Goal: Task Accomplishment & Management: Complete application form

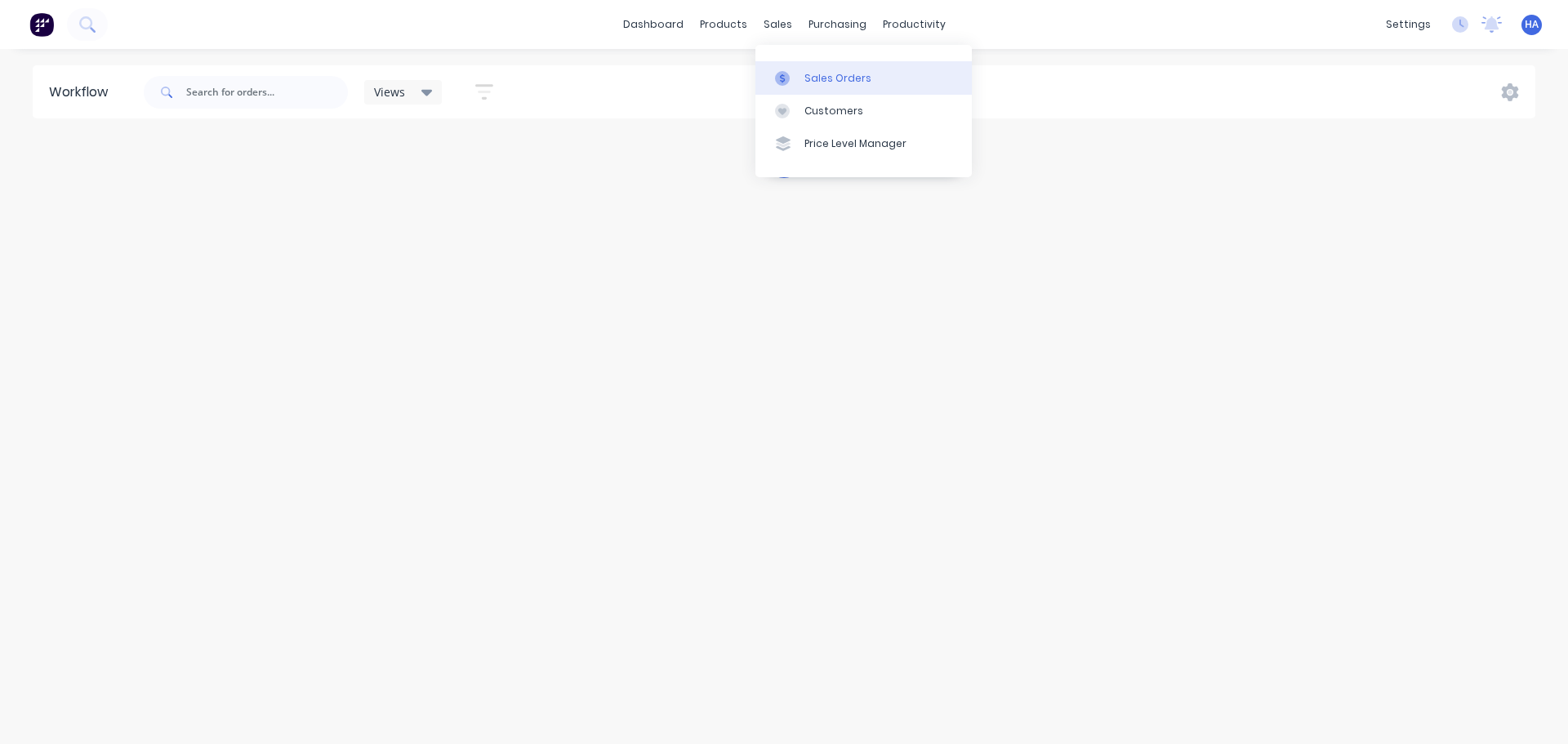
click at [841, 75] on div "Sales Orders" at bounding box center [837, 79] width 67 height 15
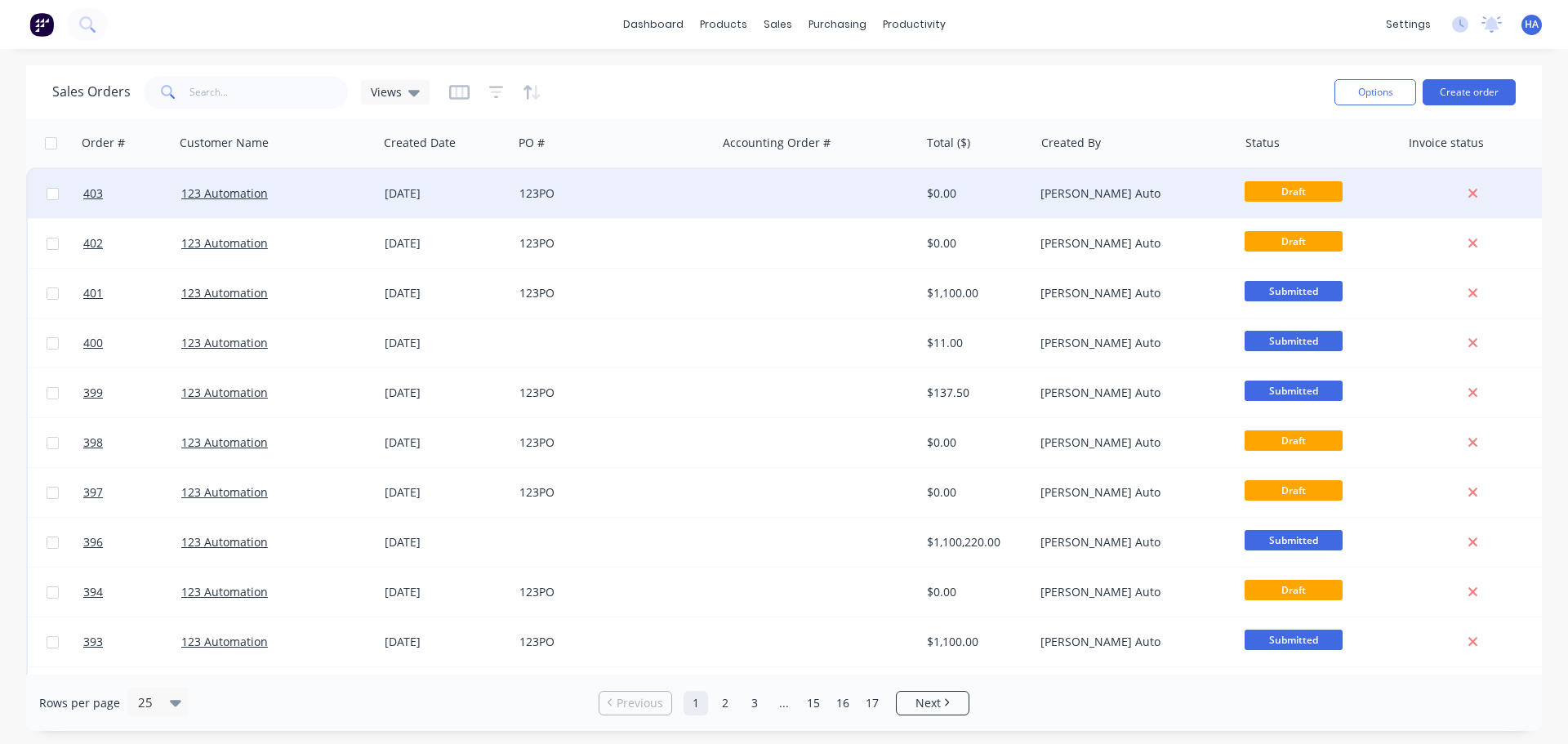
click at [352, 201] on div "123 Automation" at bounding box center [272, 194] width 181 height 16
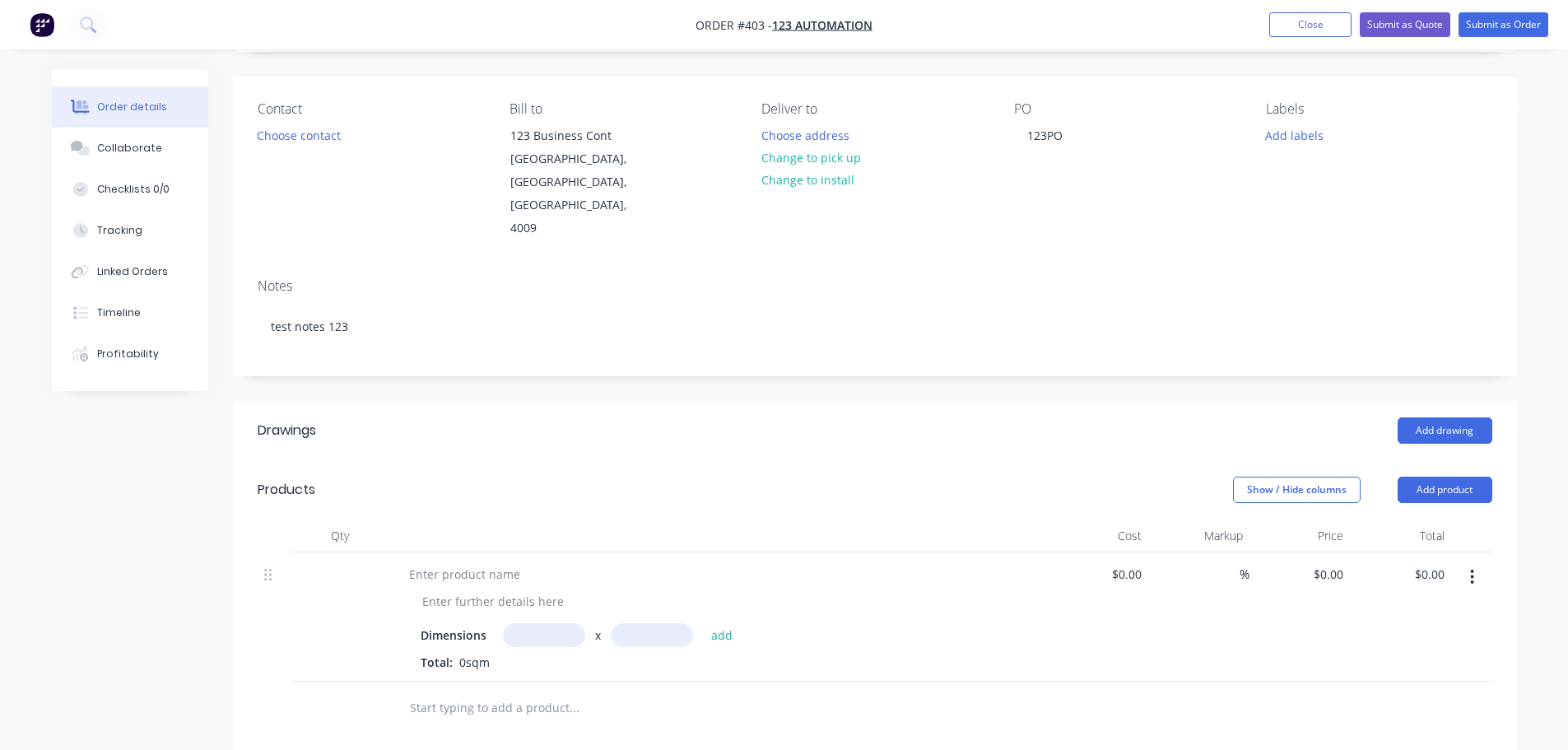
scroll to position [247, 0]
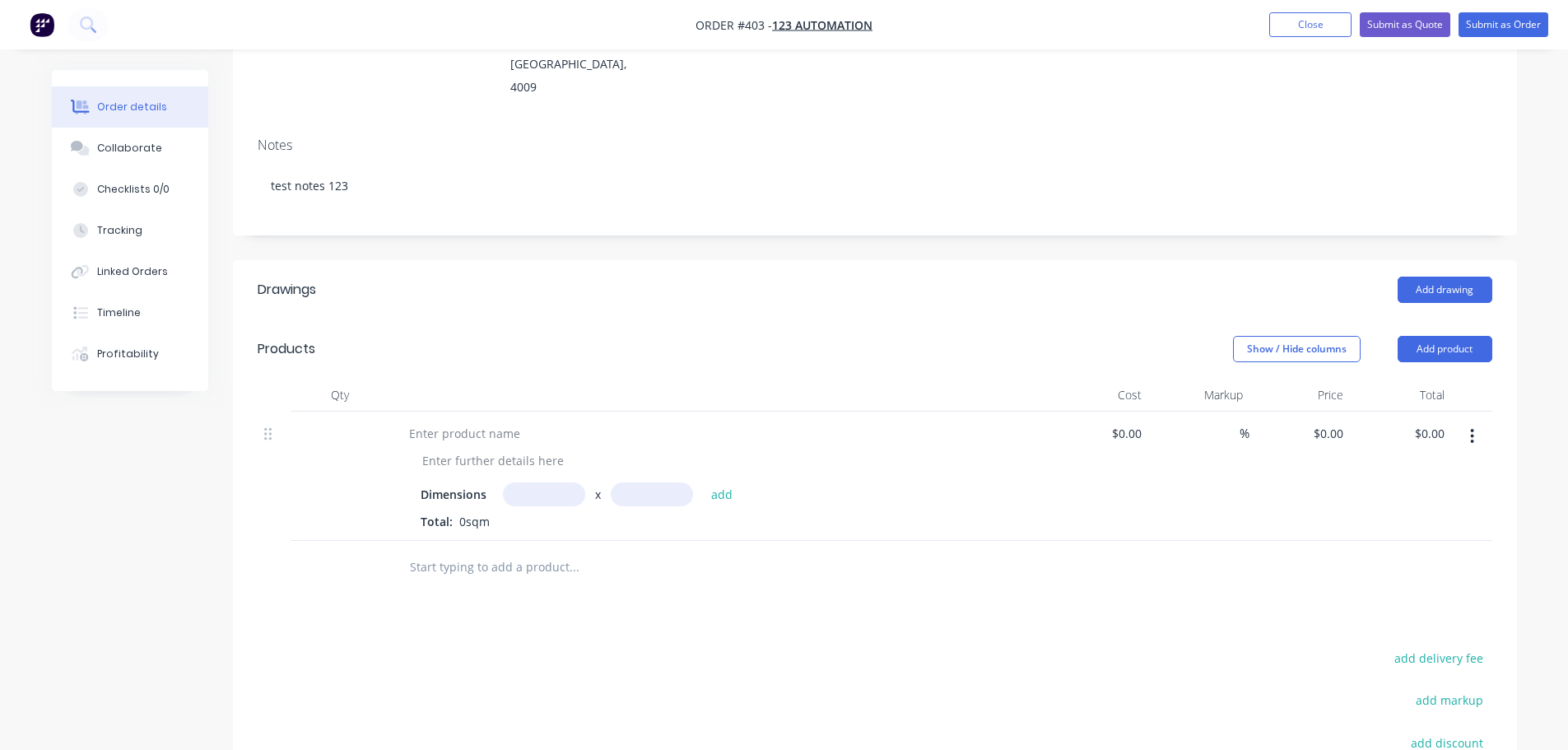
click at [1472, 422] on button "button" at bounding box center [1472, 436] width 39 height 30
drag, startPoint x: 1401, startPoint y: 529, endPoint x: 1432, endPoint y: 396, distance: 136.6
click at [1404, 566] on div "Delete" at bounding box center [1414, 578] width 126 height 24
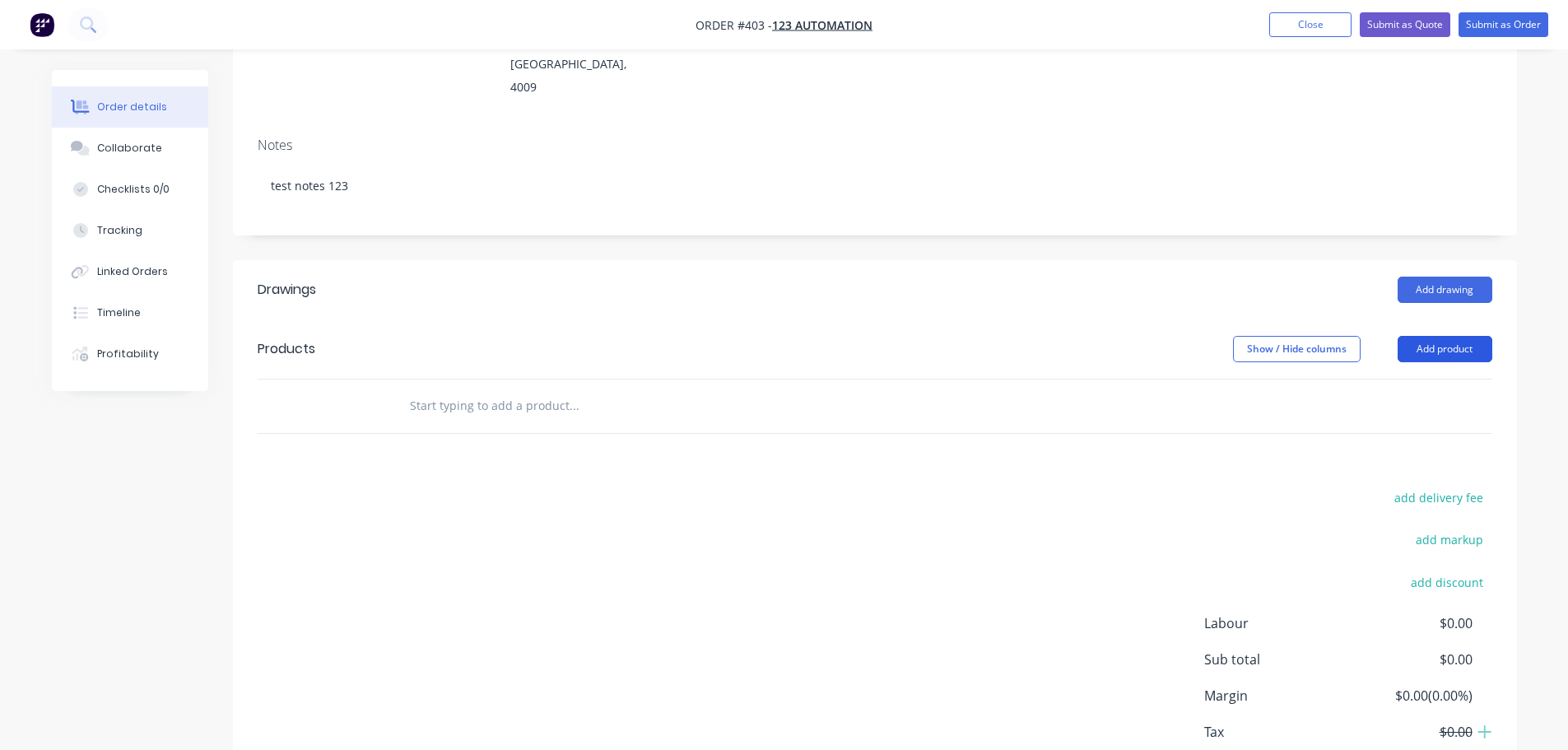
click at [1453, 336] on button "Add product" at bounding box center [1444, 349] width 95 height 27
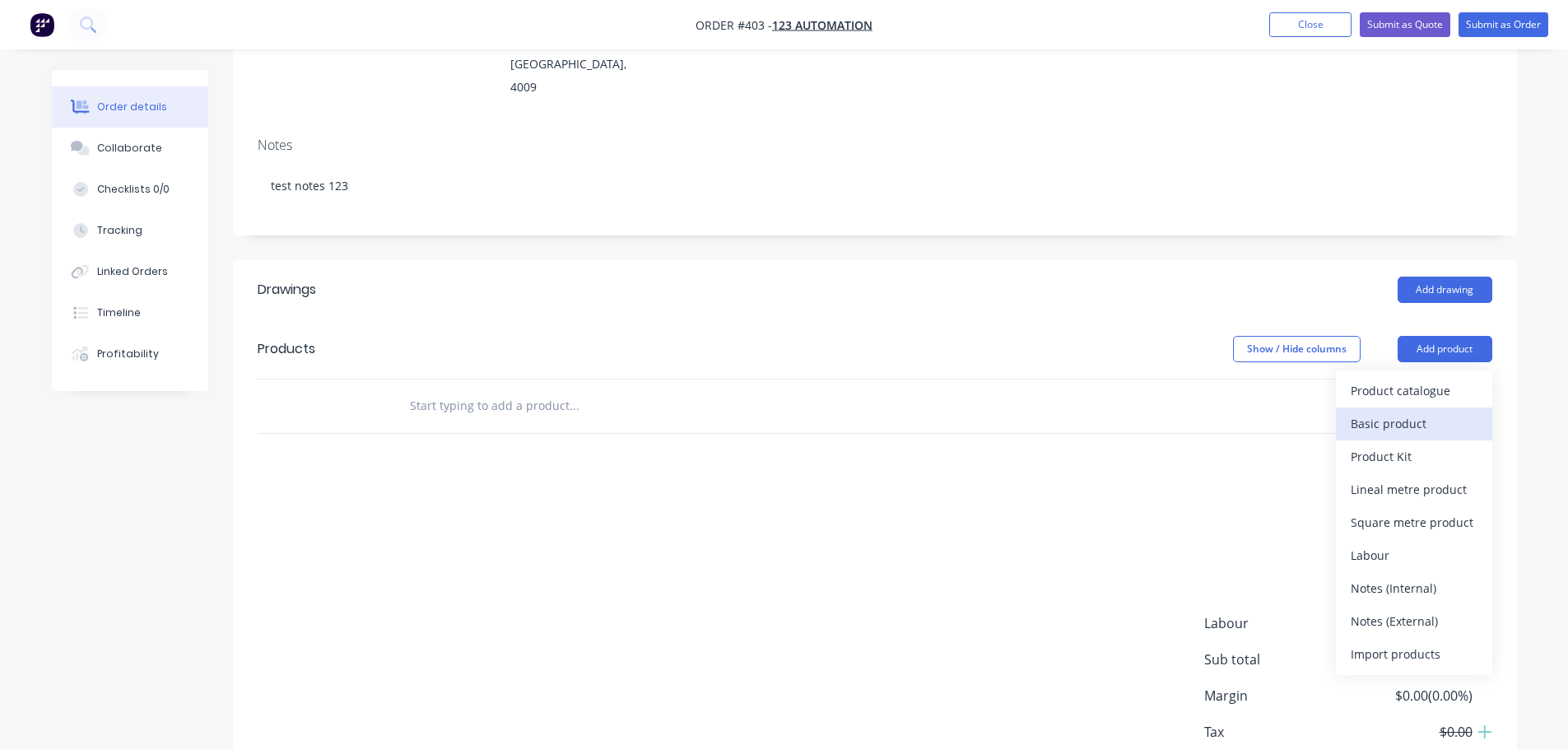
drag, startPoint x: 1416, startPoint y: 380, endPoint x: 1416, endPoint y: 368, distance: 12.0
click at [1416, 411] on div "Basic product" at bounding box center [1414, 423] width 126 height 24
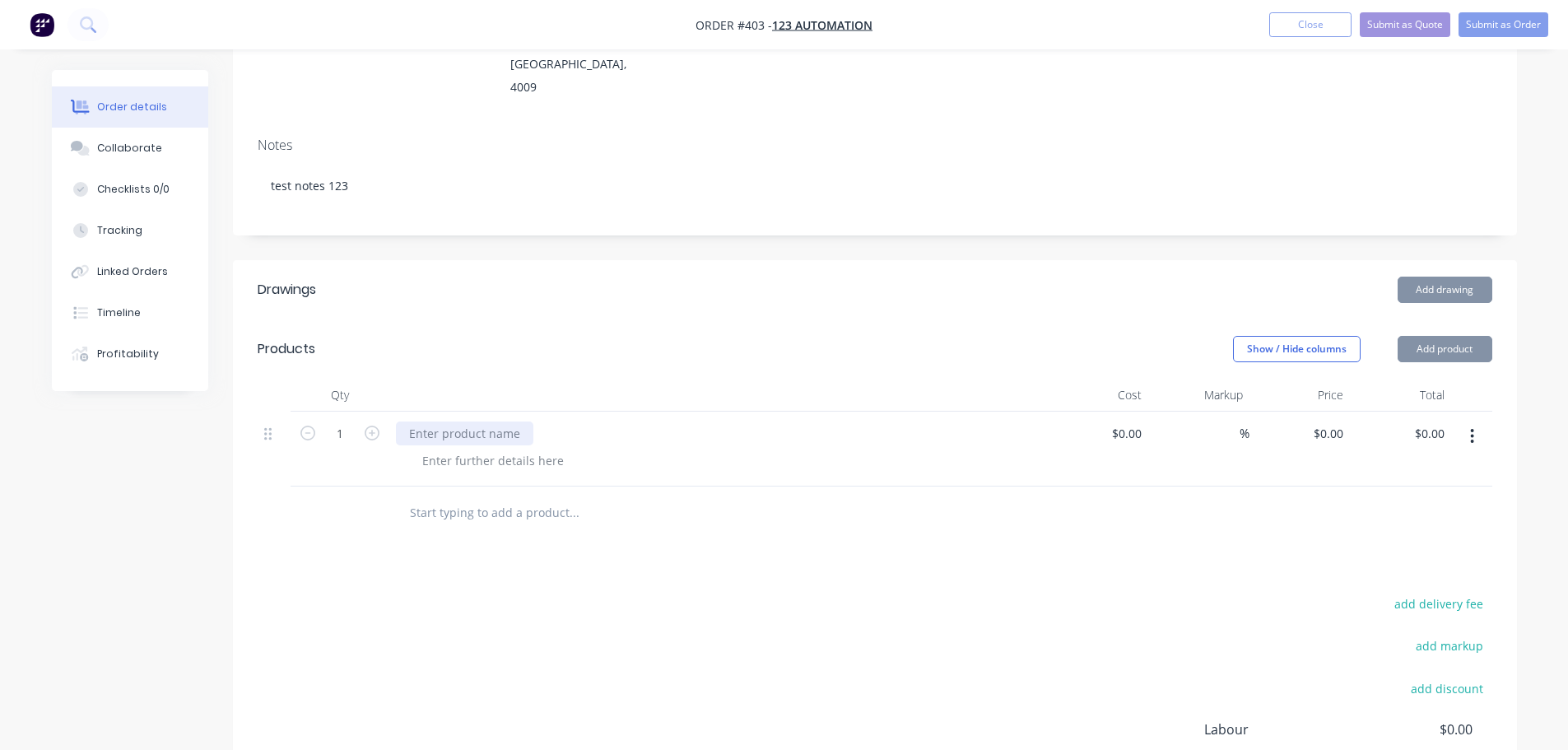
click at [451, 422] on div at bounding box center [464, 434] width 137 height 24
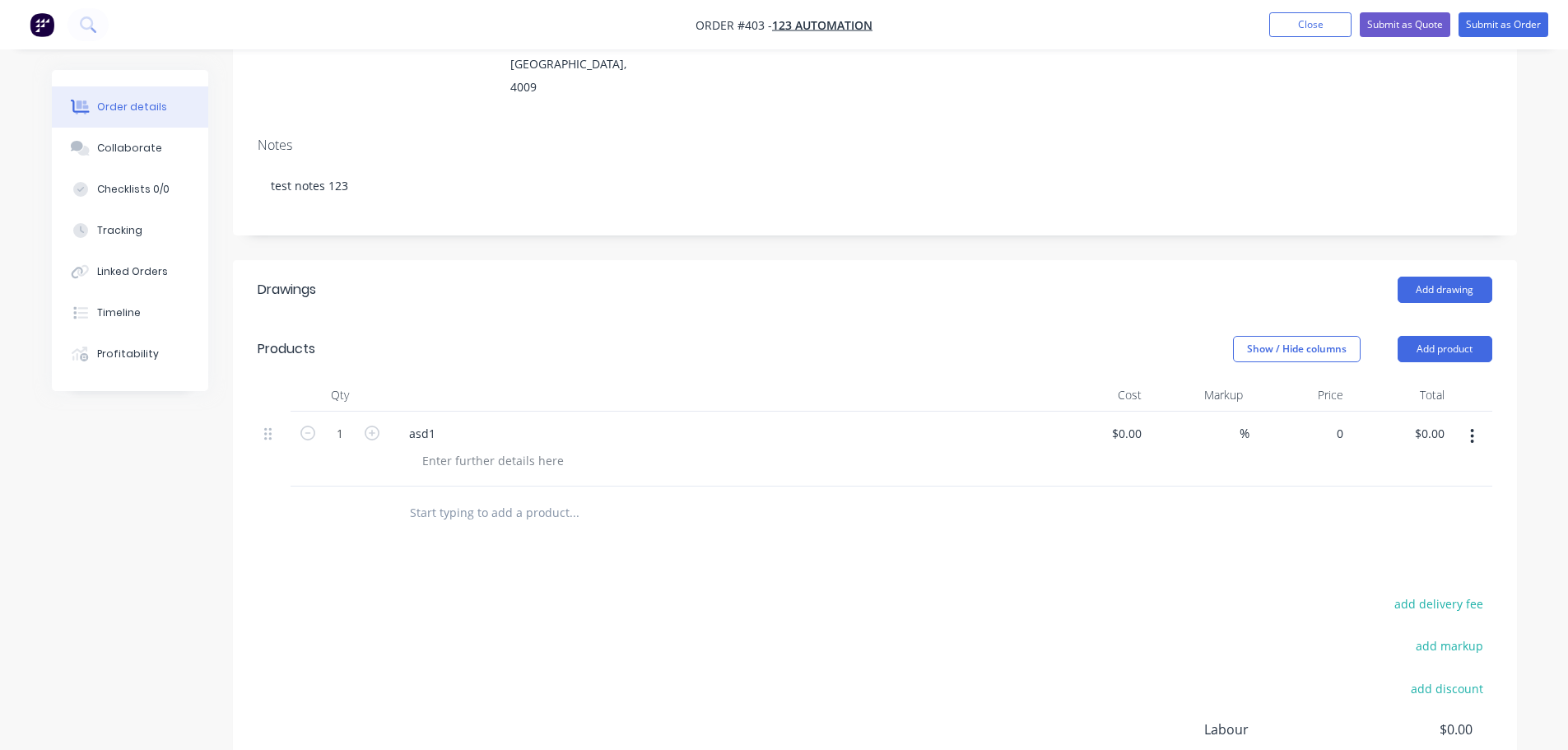
click at [1318, 411] on div "0 $0.00" at bounding box center [1301, 448] width 101 height 75
type input "$100.00"
drag, startPoint x: 1292, startPoint y: 448, endPoint x: 1359, endPoint y: 382, distance: 94.0
click at [1298, 436] on div "Qty Cost Markup Price Total 1 asd1 $0.00 $0.00 % $100.00 100 $100.00 $0.00" at bounding box center [875, 459] width 1284 height 161
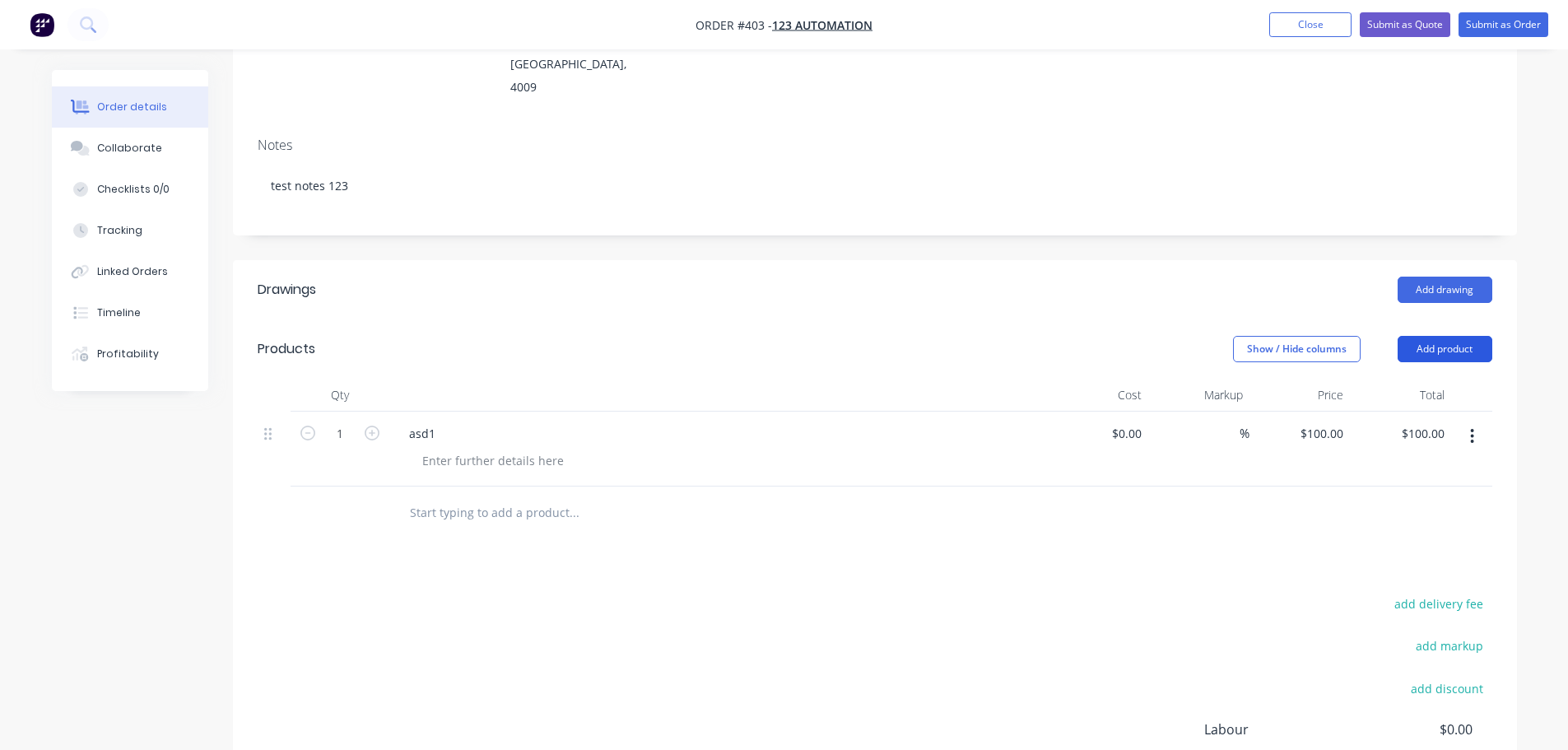
click at [1462, 336] on button "Add product" at bounding box center [1444, 349] width 95 height 27
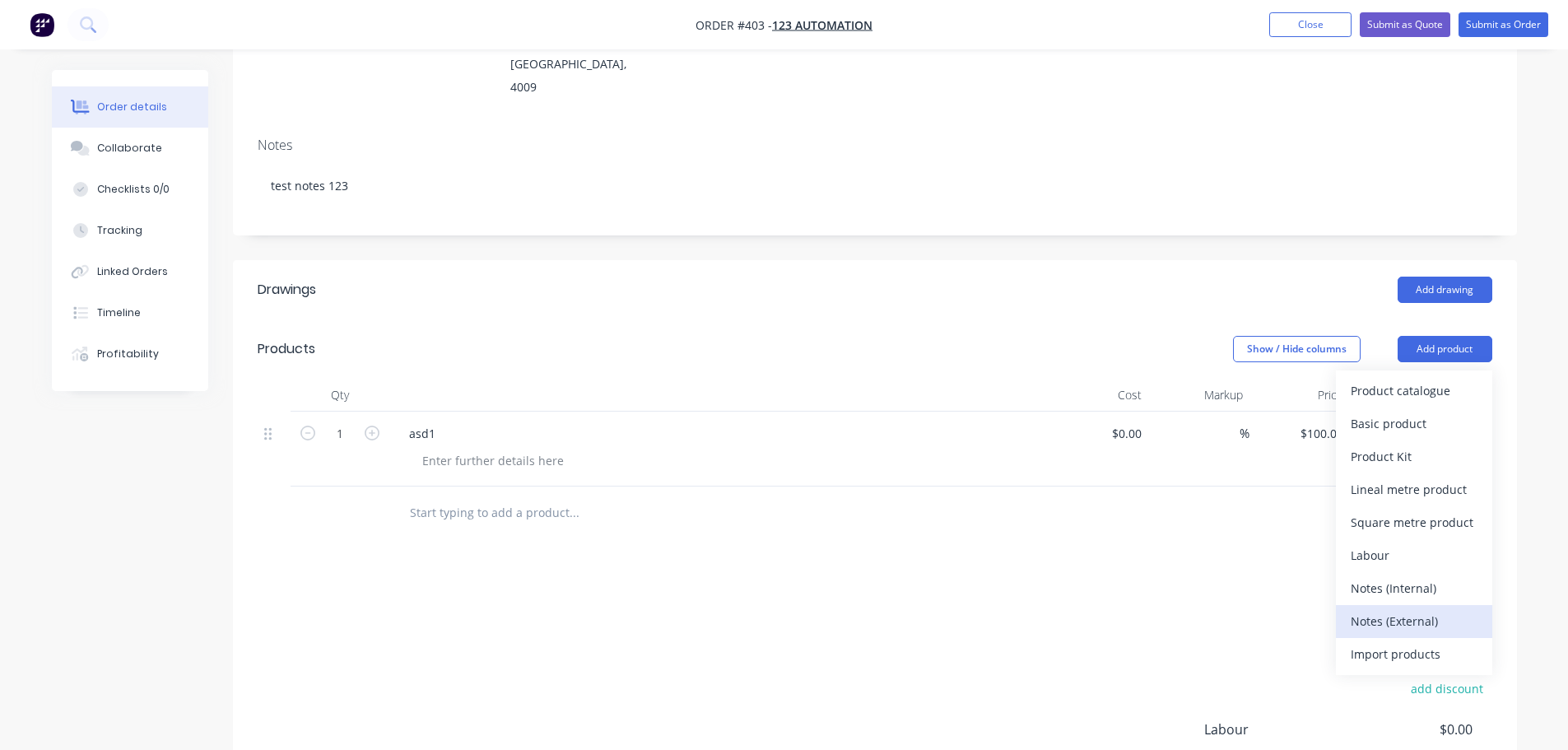
click at [1418, 609] on div "Notes (External)" at bounding box center [1414, 621] width 126 height 24
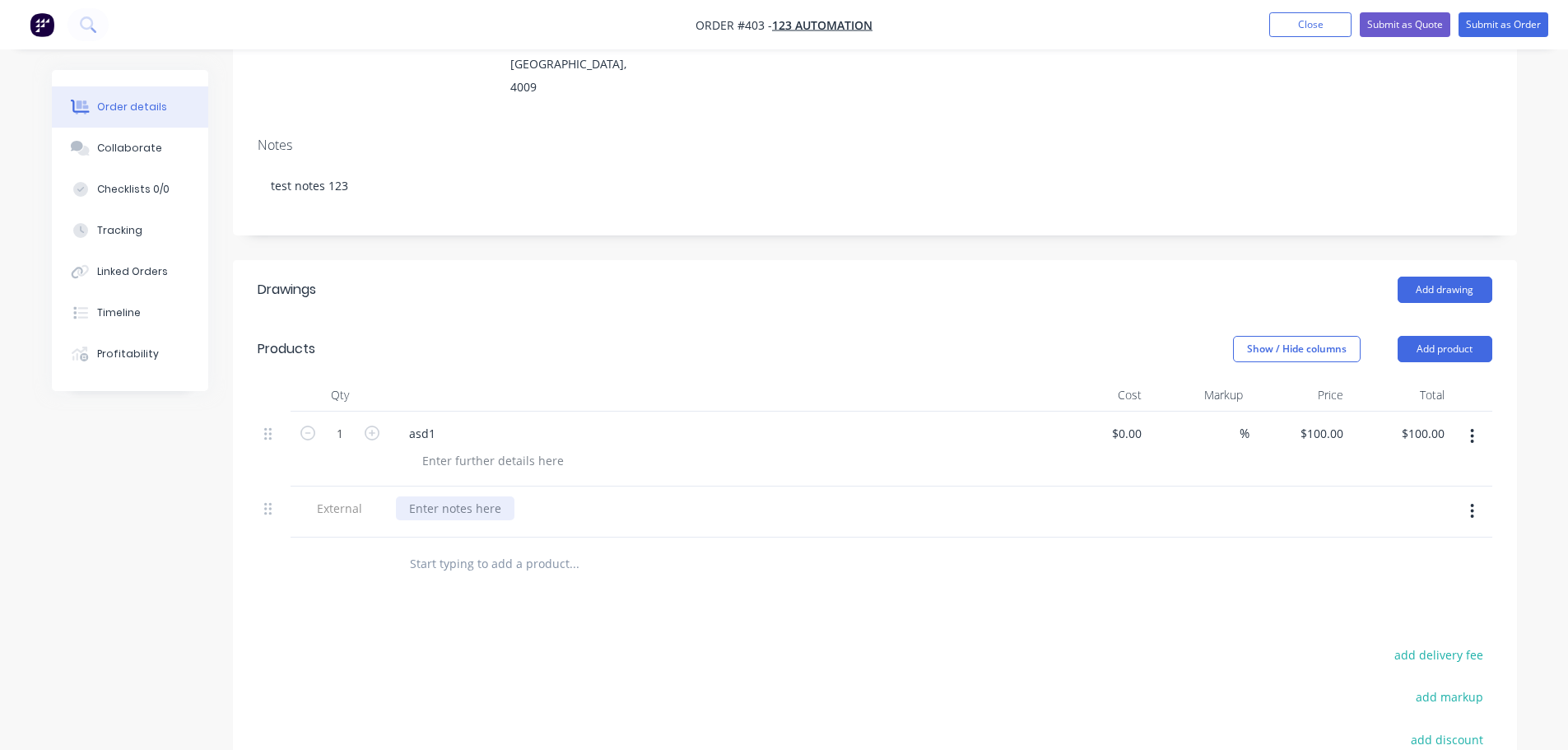
click at [479, 496] on div at bounding box center [455, 508] width 119 height 24
click at [1063, 589] on div "Drawings Add drawing Products Show / Hide columns Add product Qty Cost Markup P…" at bounding box center [875, 623] width 1284 height 726
click at [1528, 18] on button "Submit as Order" at bounding box center [1503, 24] width 89 height 25
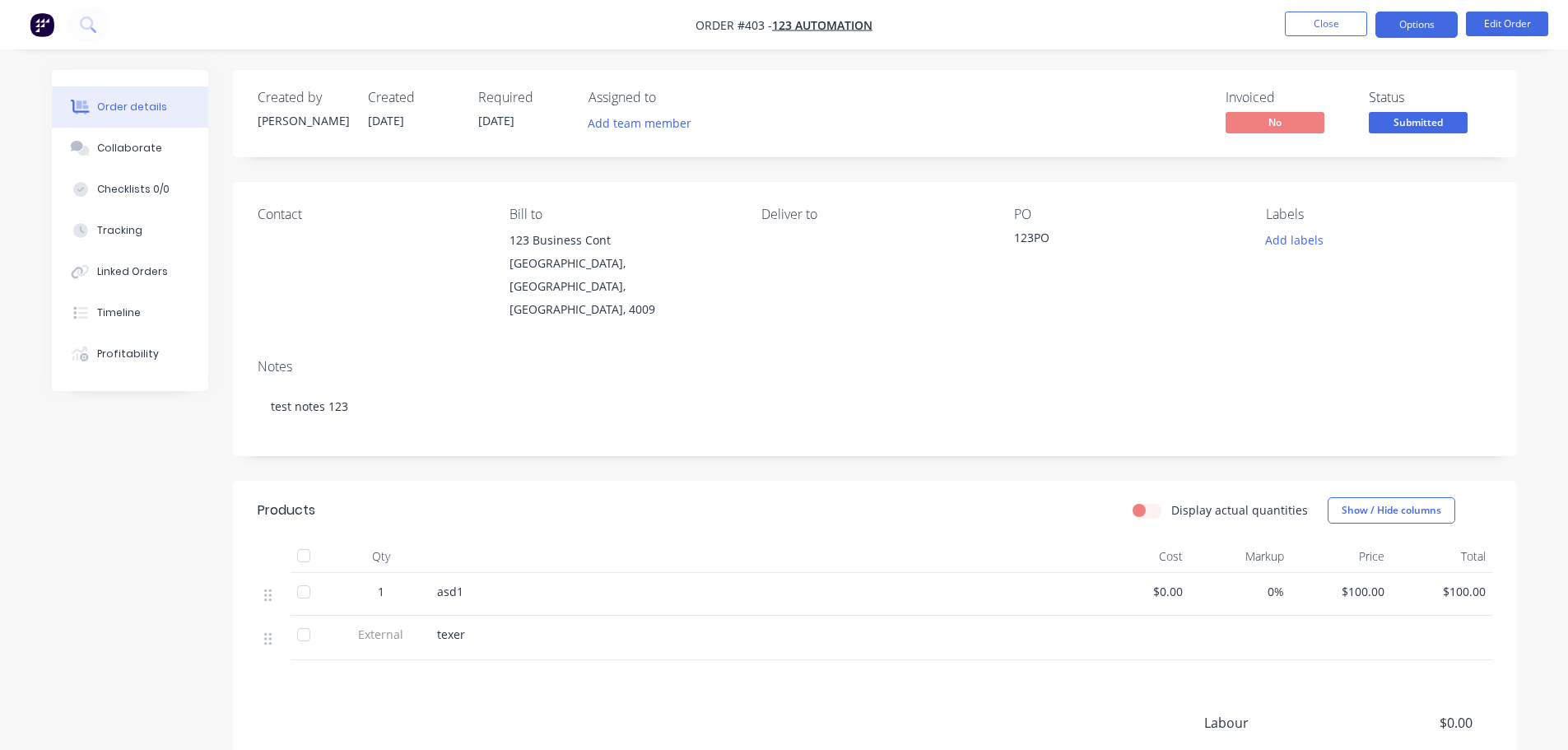
click at [1427, 27] on button "Options" at bounding box center [1416, 24] width 82 height 27
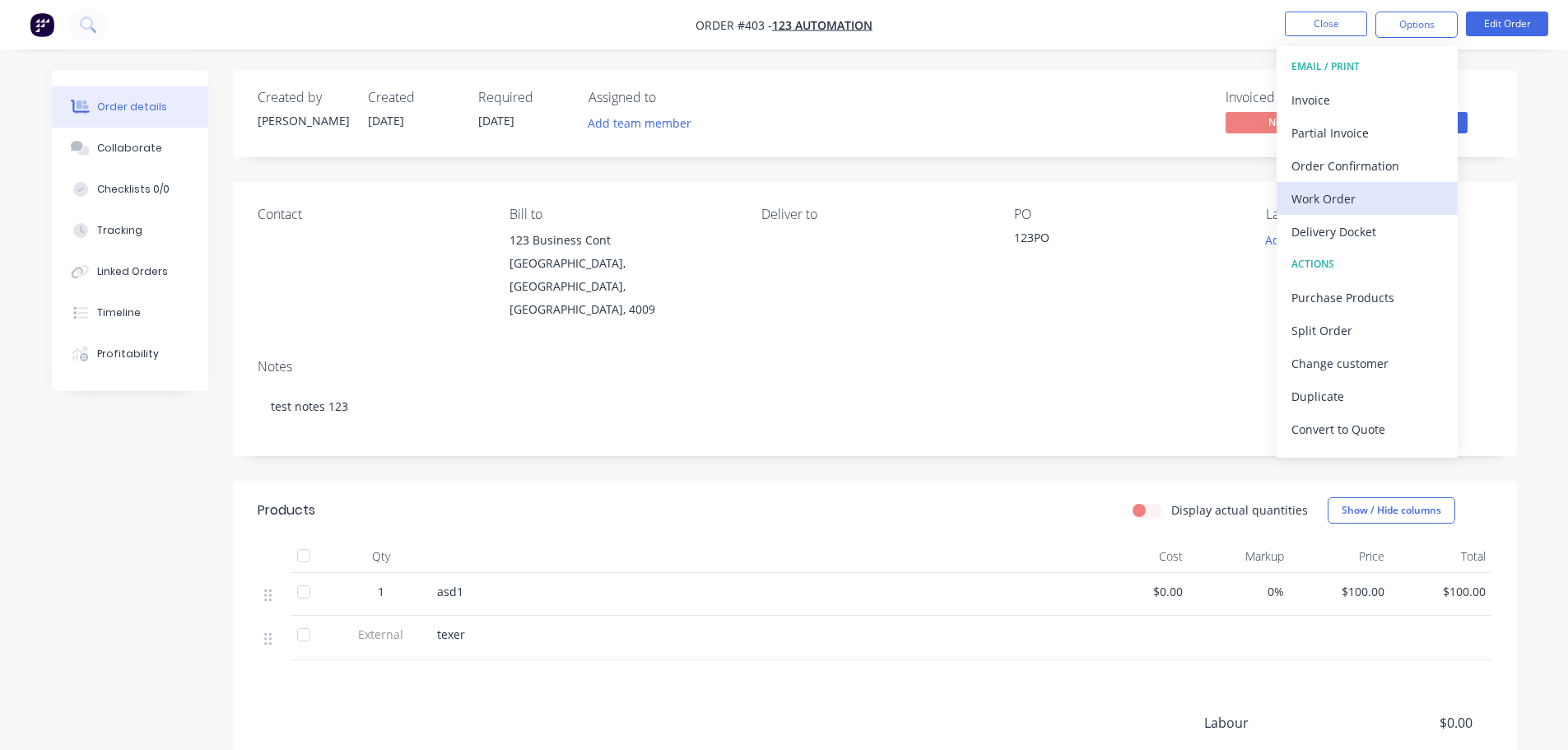
click at [1376, 206] on div "Work Order" at bounding box center [1367, 199] width 151 height 24
click at [1366, 195] on div "Custom" at bounding box center [1367, 199] width 151 height 24
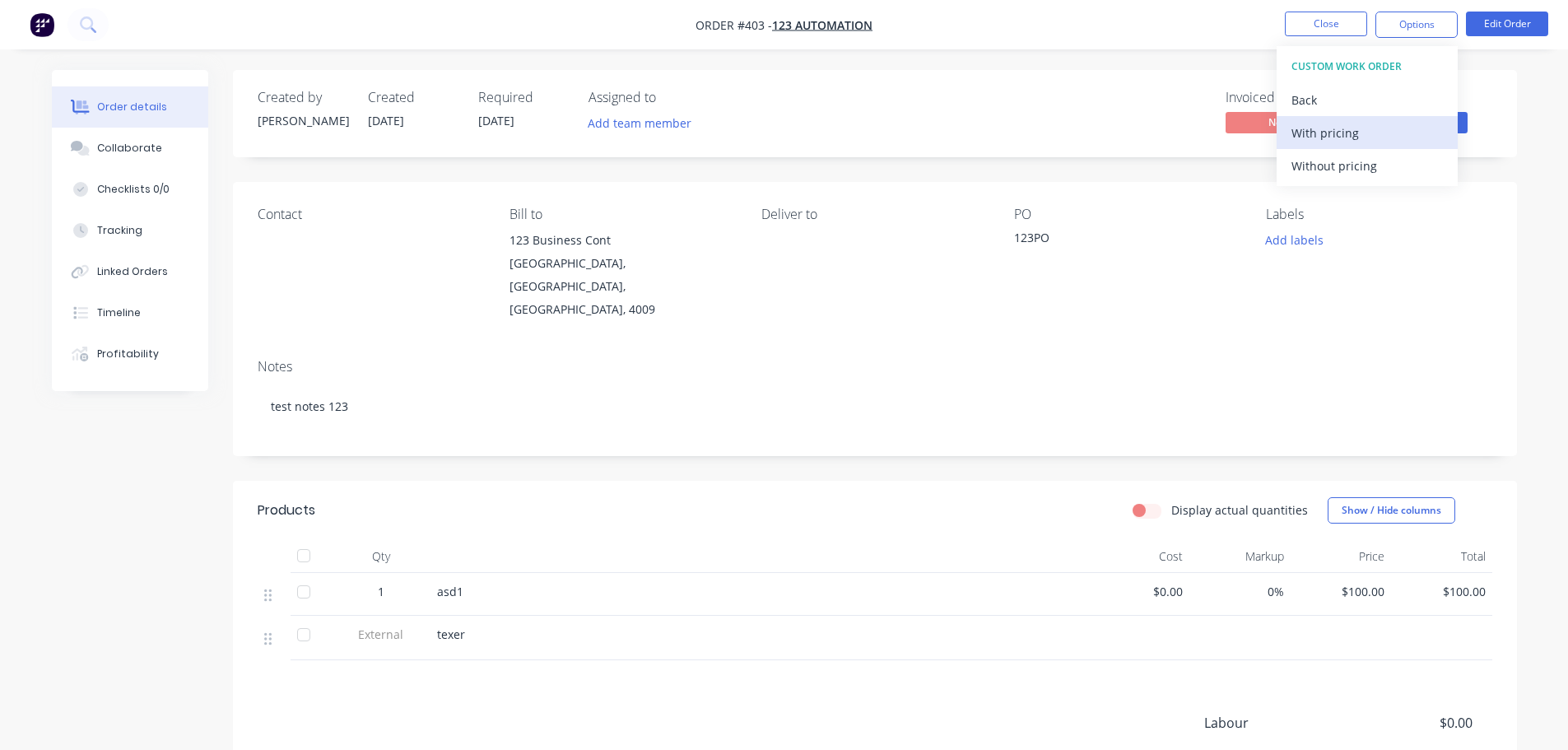
click at [1378, 145] on button "With pricing" at bounding box center [1367, 133] width 181 height 33
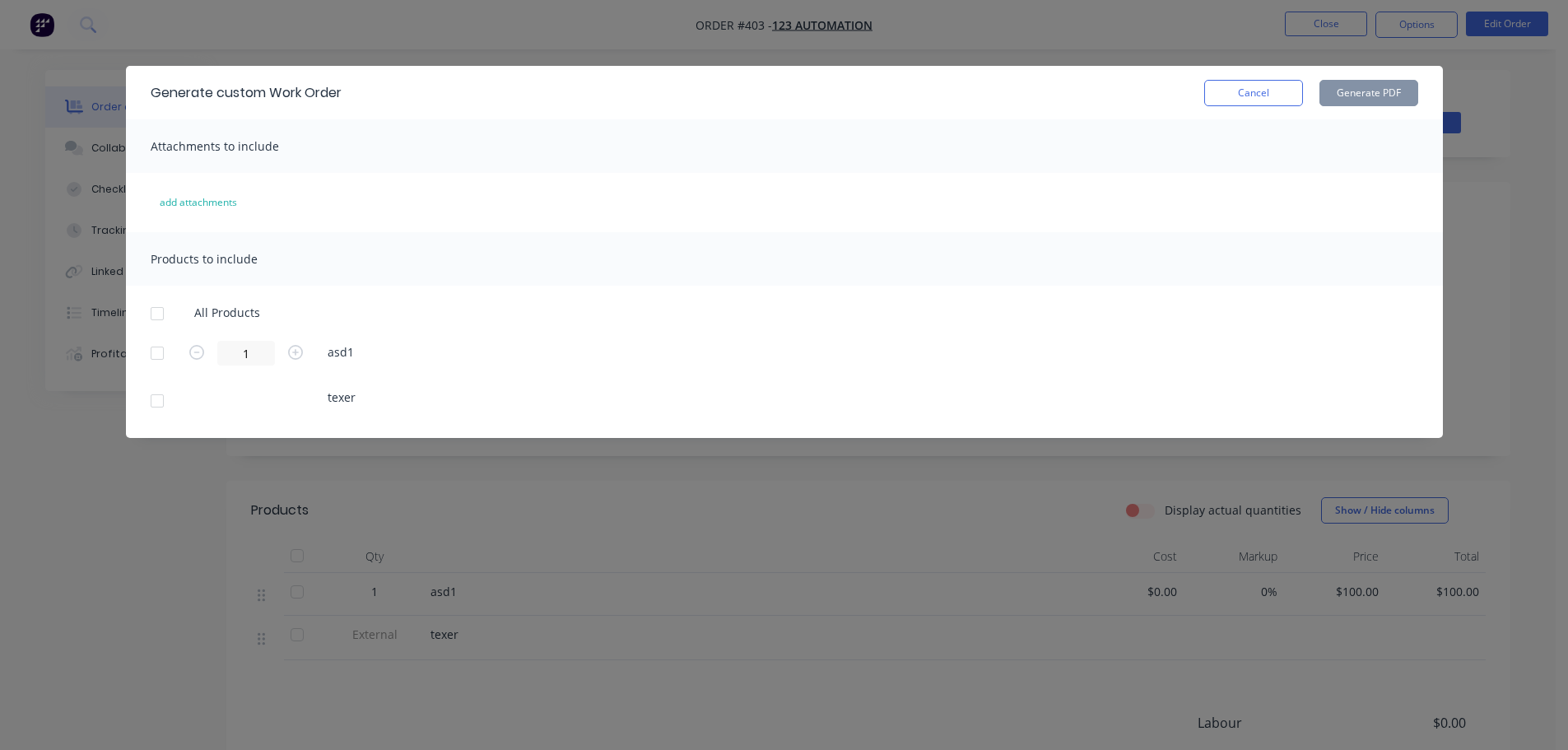
drag, startPoint x: 1251, startPoint y: 96, endPoint x: 1328, endPoint y: 42, distance: 94.0
click at [1257, 91] on button "Cancel" at bounding box center [1253, 93] width 99 height 27
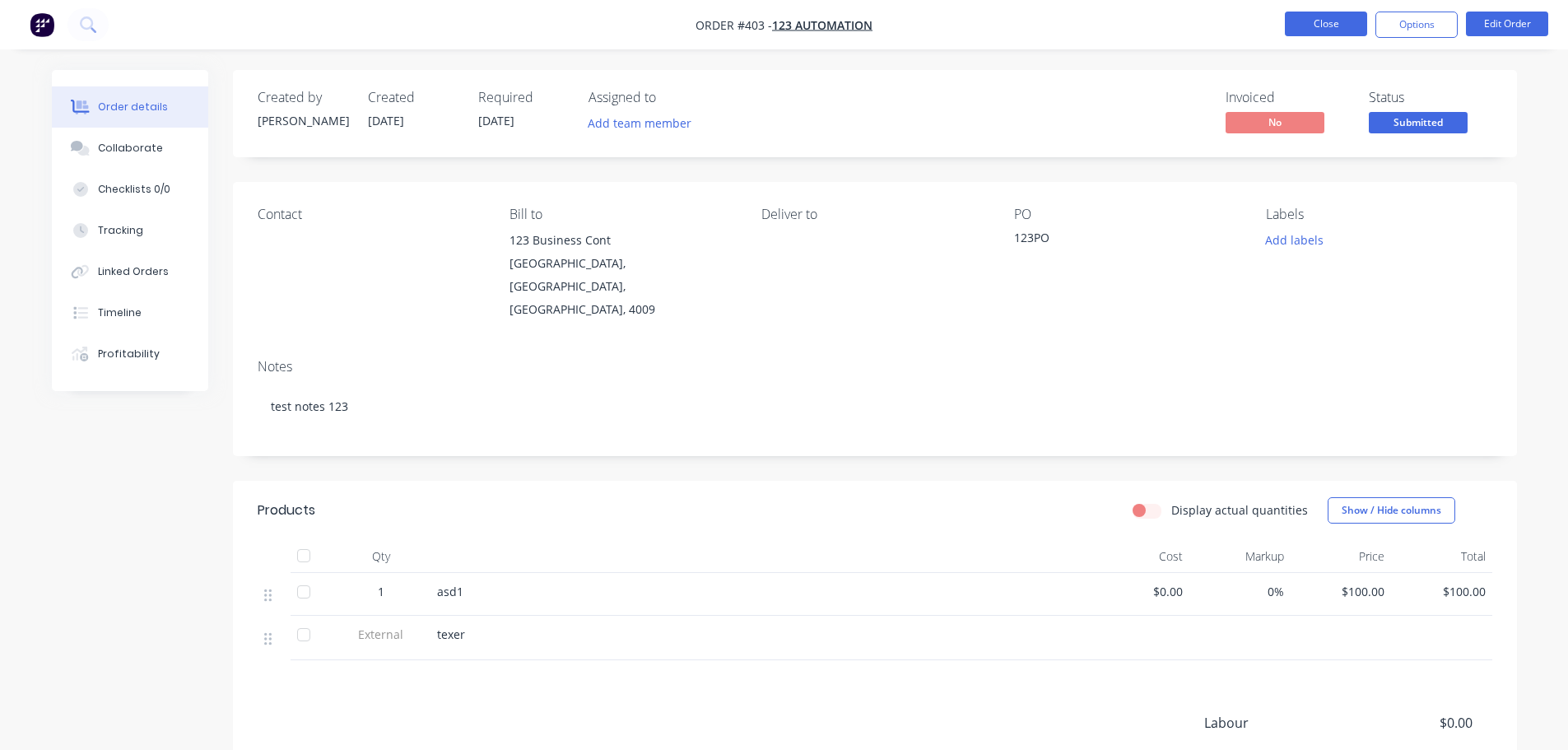
click at [1348, 17] on button "Close" at bounding box center [1325, 23] width 82 height 25
